Goal: Communication & Community: Answer question/provide support

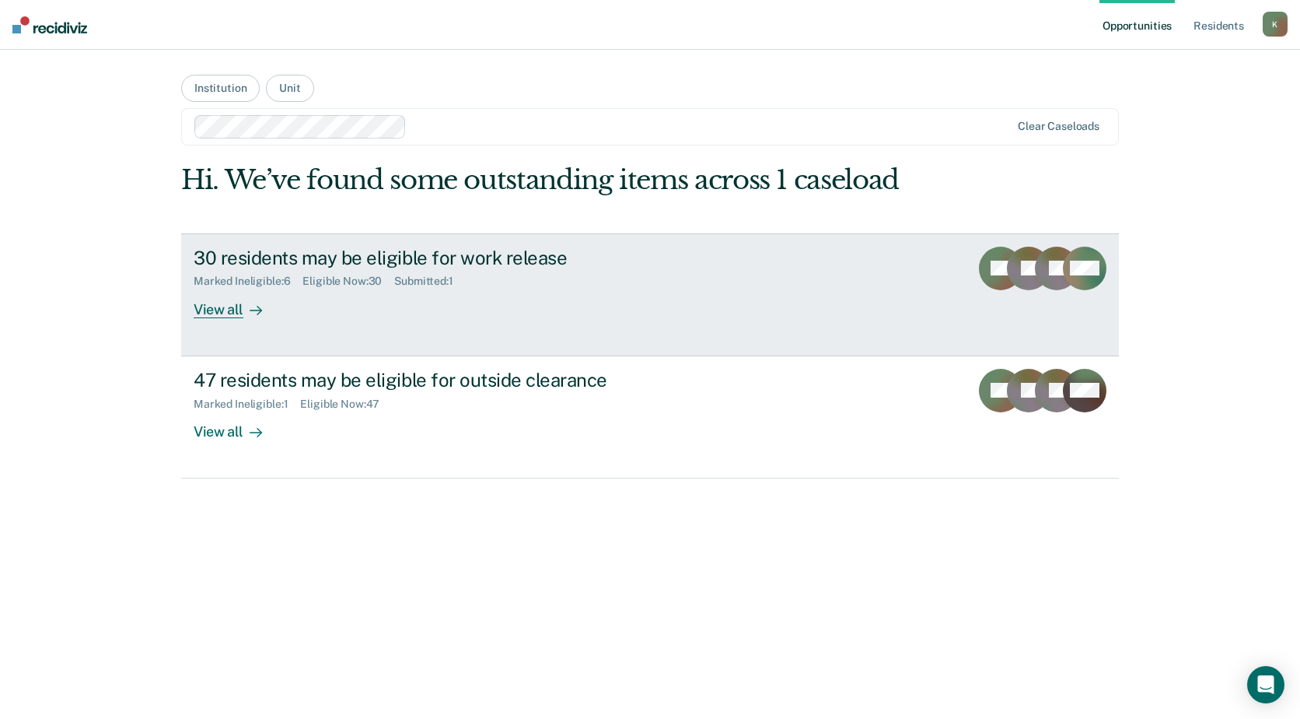
click at [309, 256] on div "30 residents may be eligible for work release" at bounding box center [467, 258] width 546 height 23
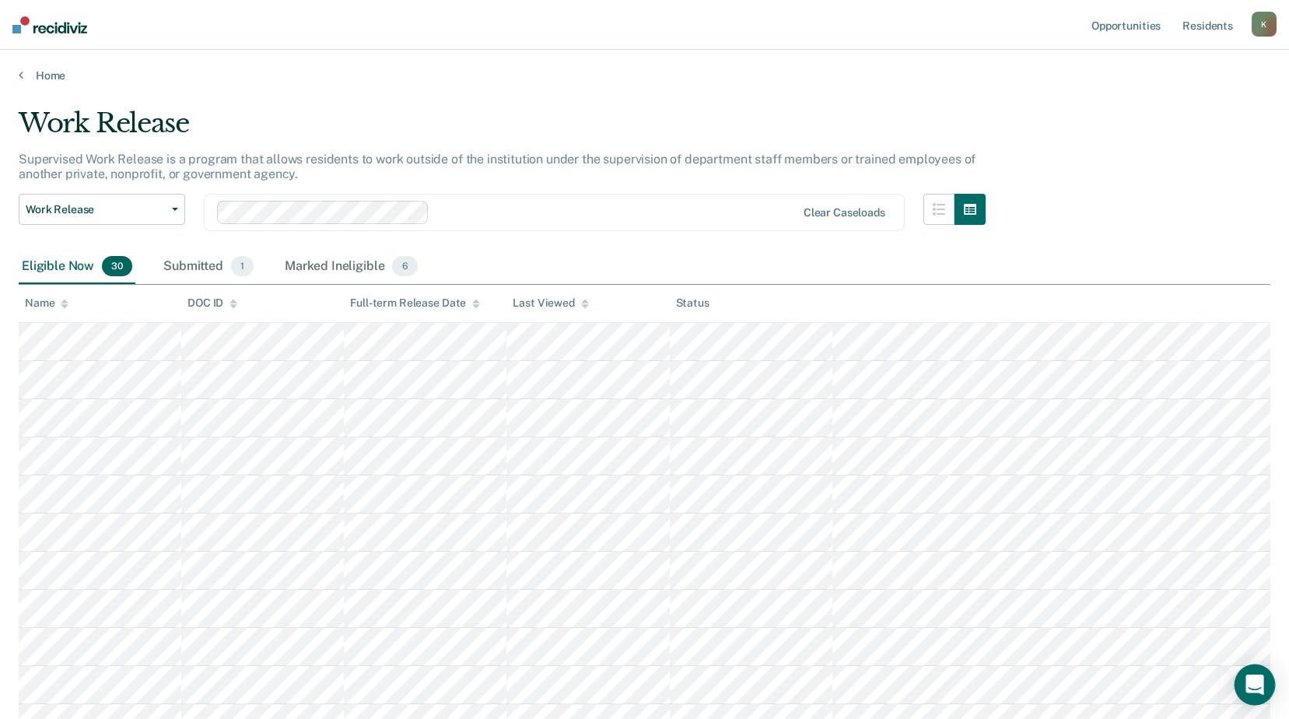
click at [1255, 673] on div "Open Intercom Messenger" at bounding box center [1254, 684] width 41 height 41
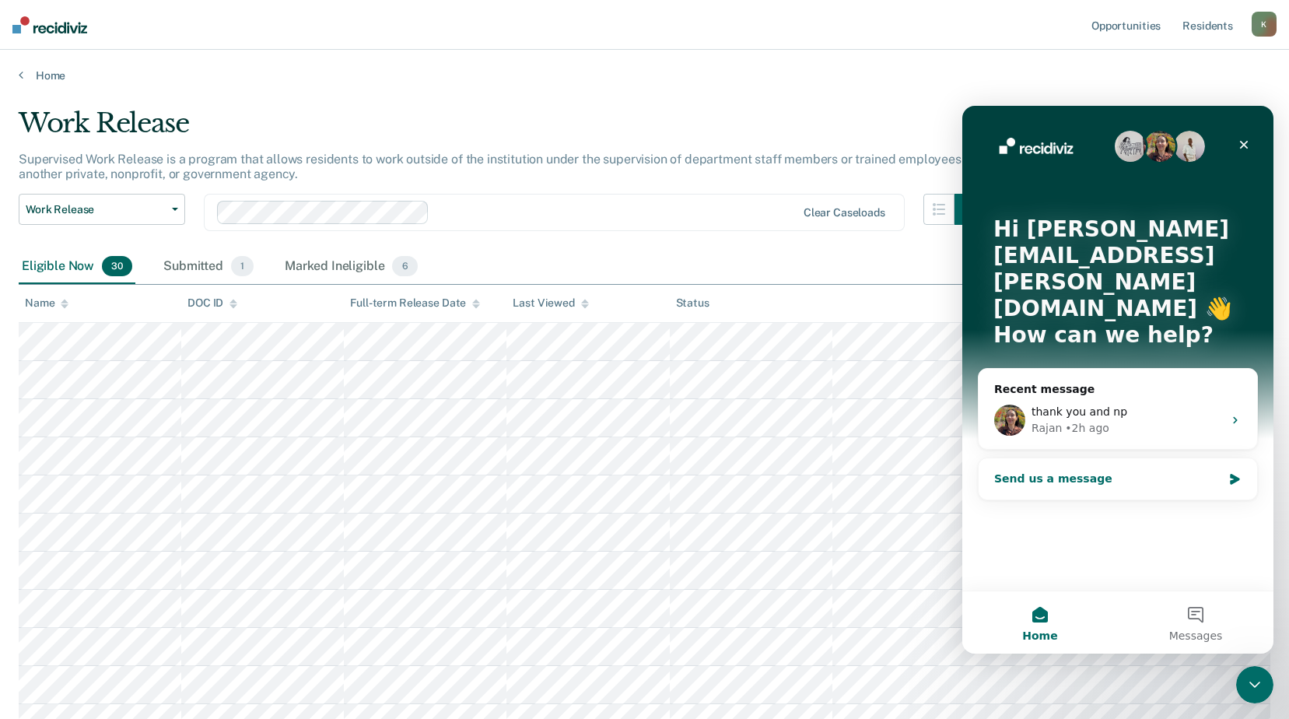
click at [1029, 470] on div "Send us a message" at bounding box center [1108, 478] width 228 height 16
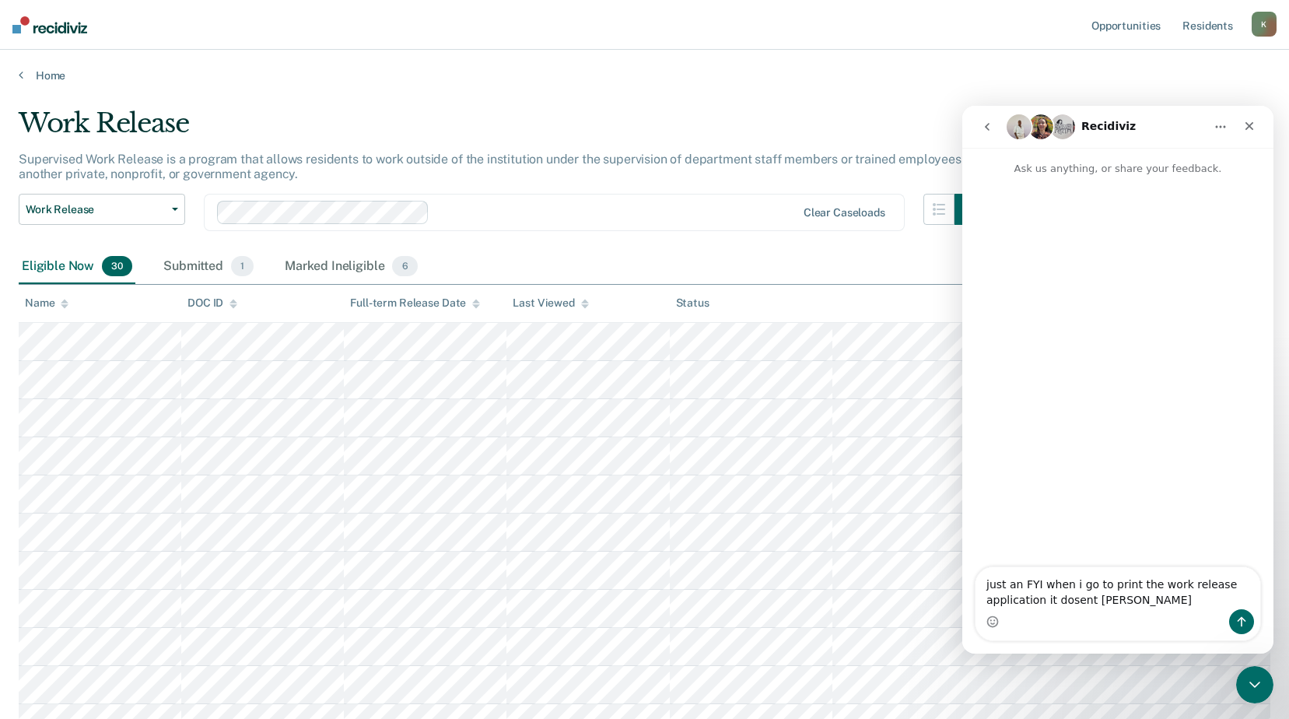
drag, startPoint x: 1113, startPoint y: 602, endPoint x: 1134, endPoint y: 610, distance: 22.7
click at [1134, 610] on div "Intercom messenger" at bounding box center [1117, 621] width 285 height 25
click at [1132, 600] on textarea "just an FYI when I go to print the work release application it doesn't expand" at bounding box center [1117, 588] width 285 height 42
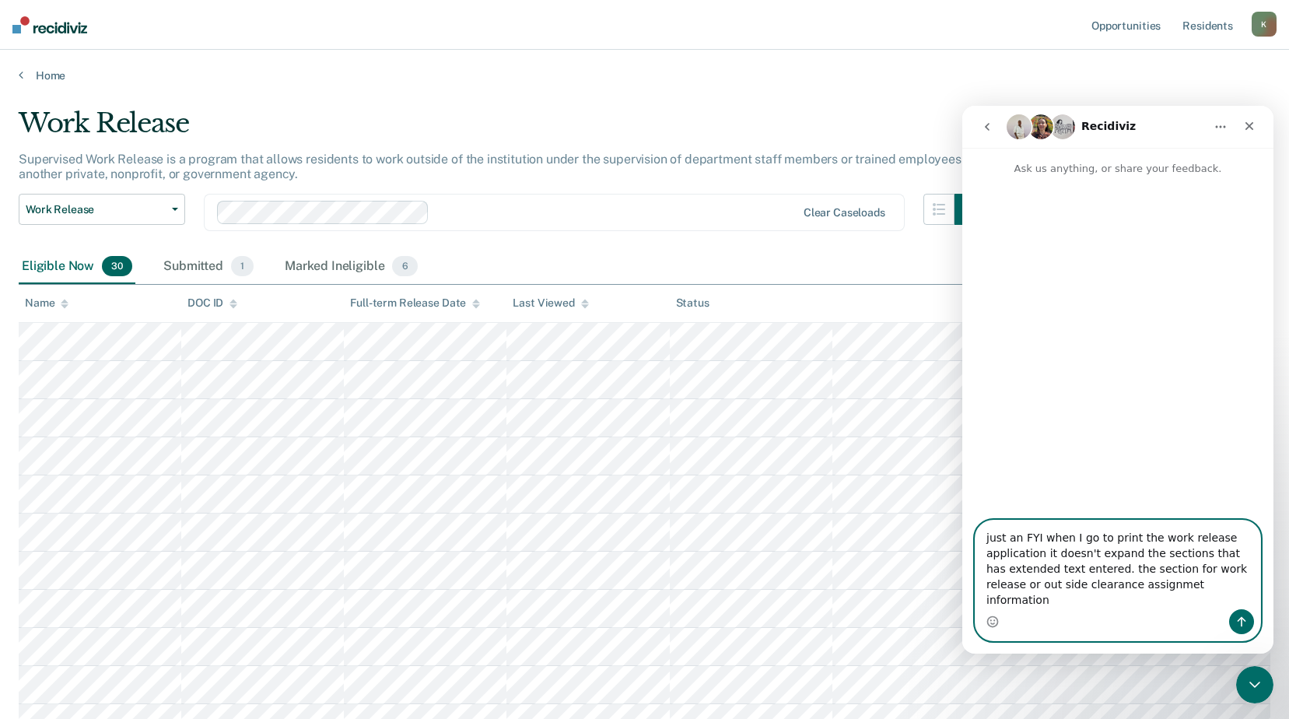
drag, startPoint x: 1109, startPoint y: 600, endPoint x: 1079, endPoint y: 600, distance: 29.6
click at [1198, 600] on textarea "just an FYI when I go to print the work release application it doesn't expand t…" at bounding box center [1117, 564] width 285 height 89
type textarea "just an FYI when I go to print the work release application it doesn't expand t…"
click at [1247, 621] on icon "Send a message…" at bounding box center [1241, 621] width 12 height 12
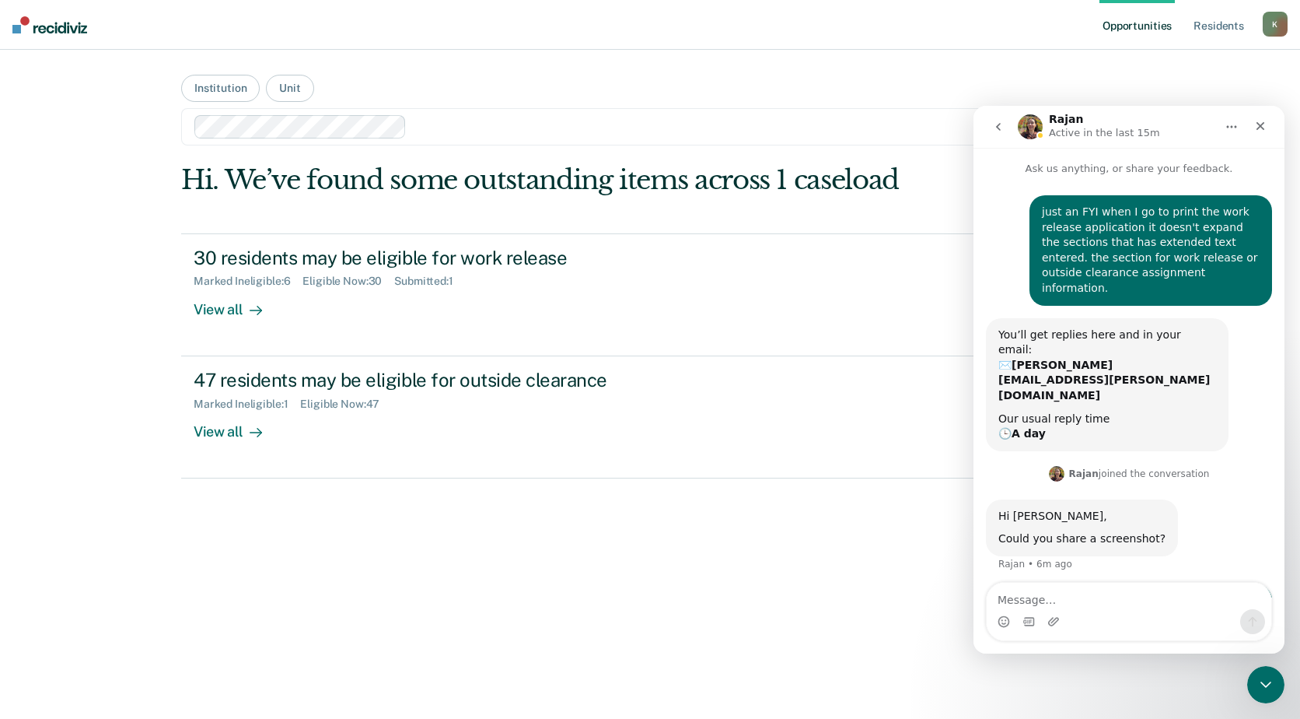
scroll to position [177, 0]
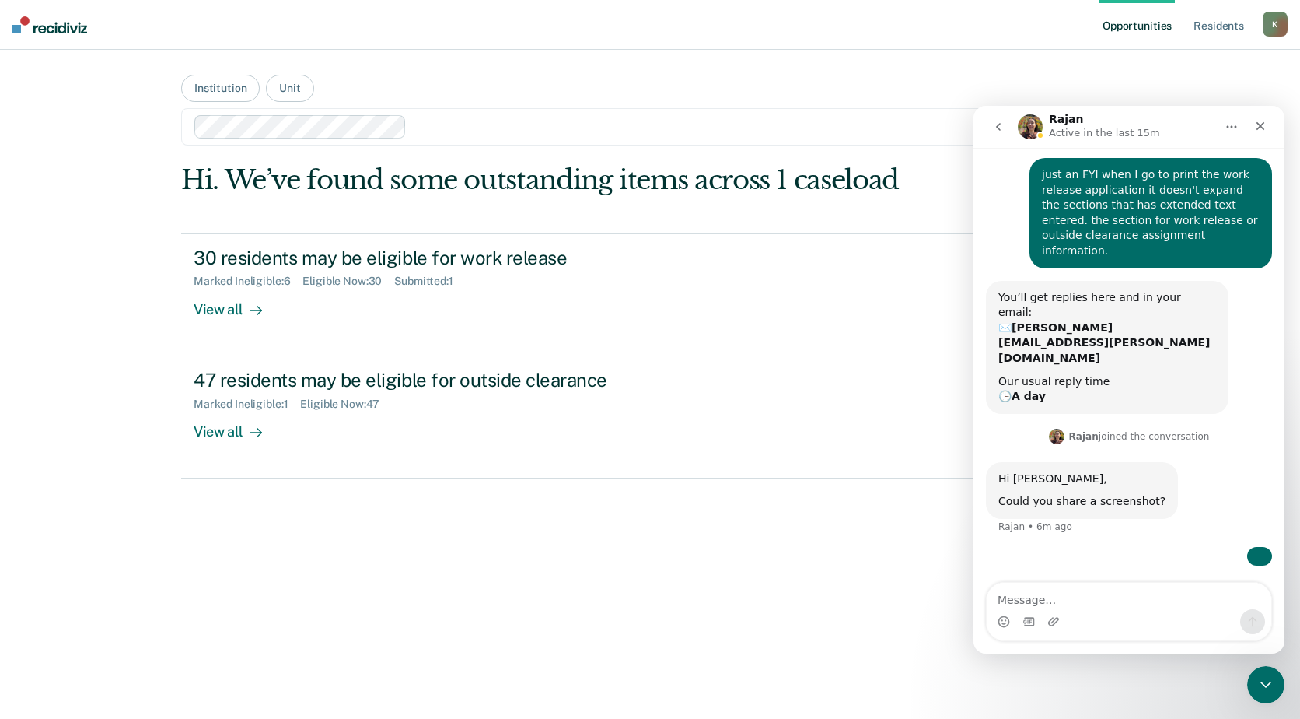
click at [1023, 600] on textarea "Message…" at bounding box center [1129, 595] width 285 height 26
type textarea "sorry for the delay"
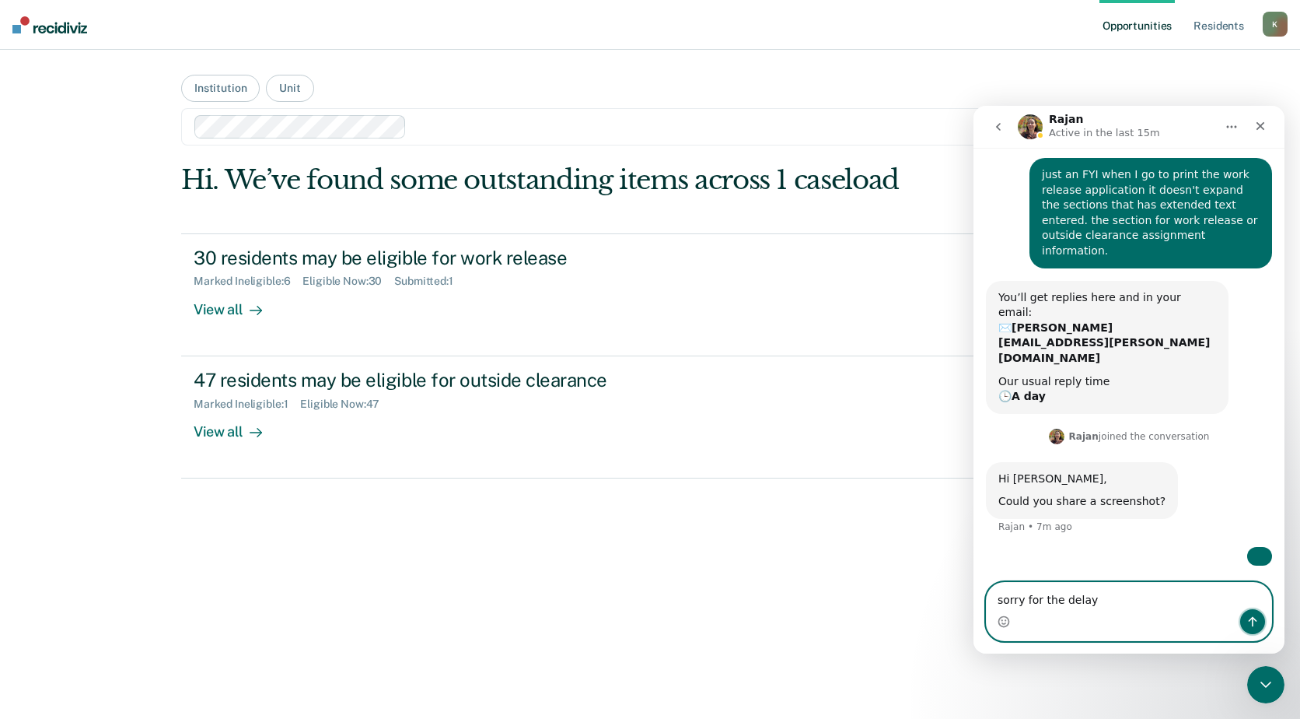
click at [1247, 610] on button "Send a message…" at bounding box center [1252, 621] width 25 height 25
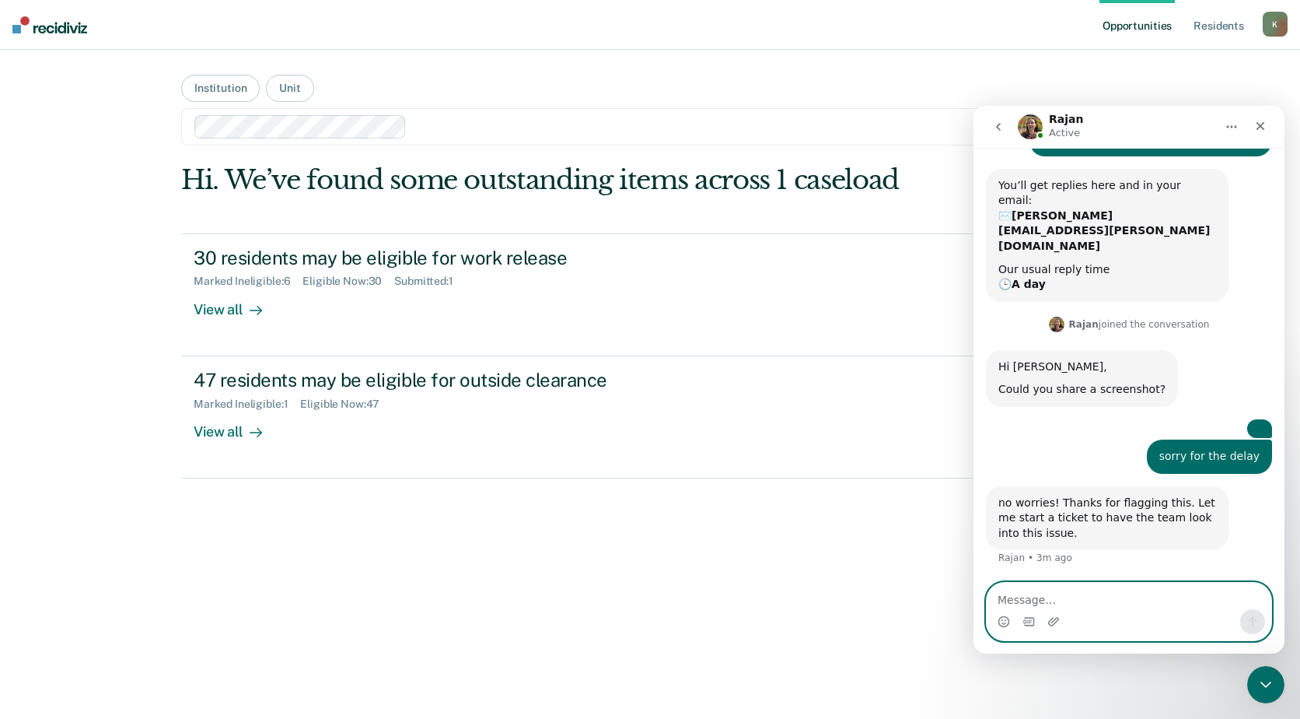
scroll to position [289, 0]
click at [1060, 593] on textarea "Message…" at bounding box center [1129, 595] width 285 height 26
type textarea "thank you"
click at [1254, 620] on icon "Send a message…" at bounding box center [1253, 621] width 12 height 12
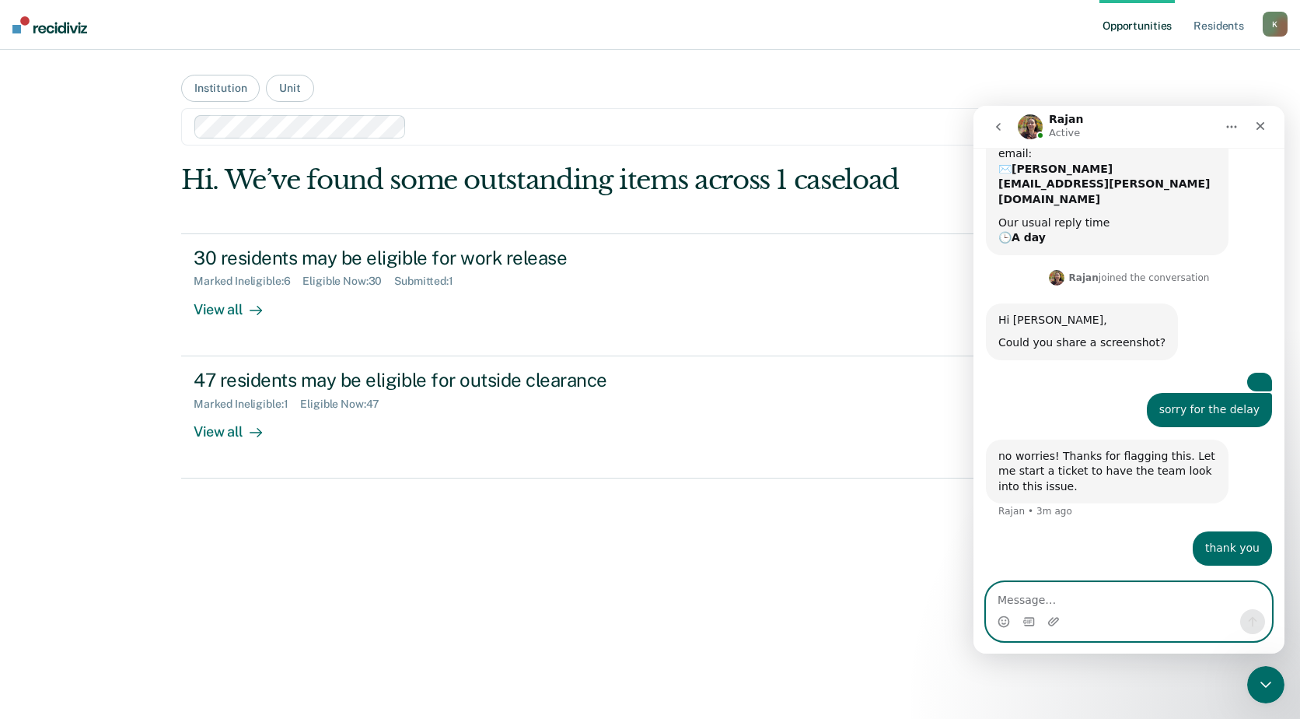
scroll to position [336, 0]
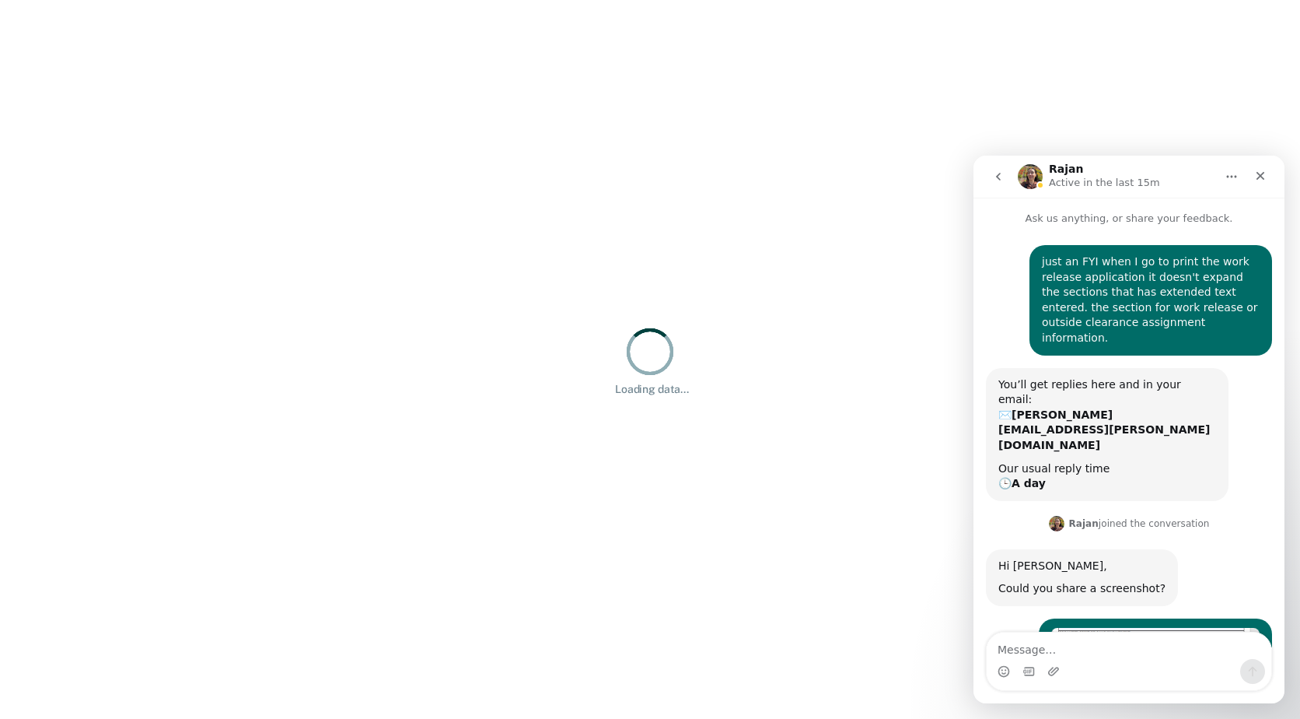
scroll to position [336, 0]
